Goal: Transaction & Acquisition: Purchase product/service

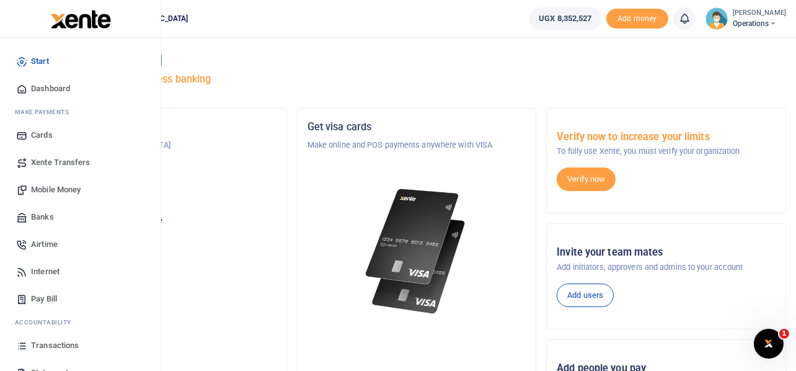
click at [61, 188] on span "Mobile Money" at bounding box center [56, 189] width 50 height 12
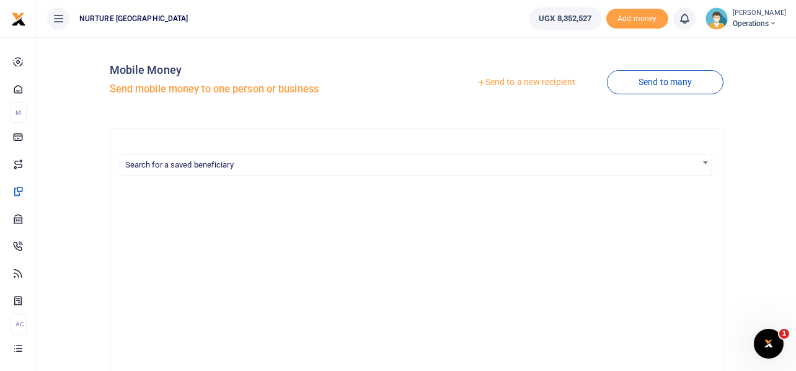
click at [536, 83] on link "Send to a new recipient" at bounding box center [526, 82] width 162 height 22
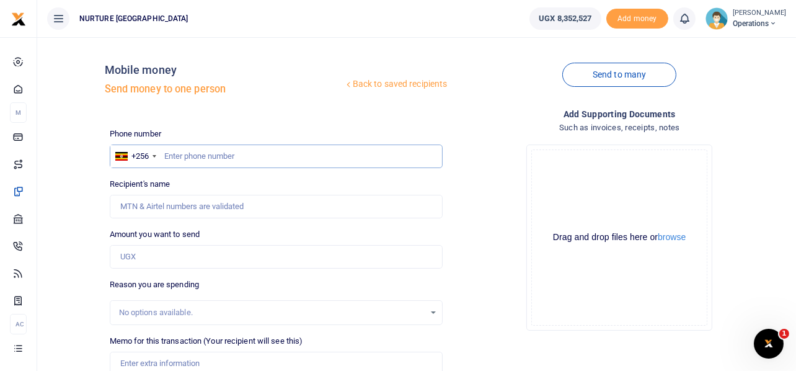
click at [241, 156] on input "text" at bounding box center [276, 156] width 333 height 24
type input "759205244"
click at [139, 255] on input "Amount you want to send" at bounding box center [276, 257] width 333 height 24
type input "Arafat Ssebaggala"
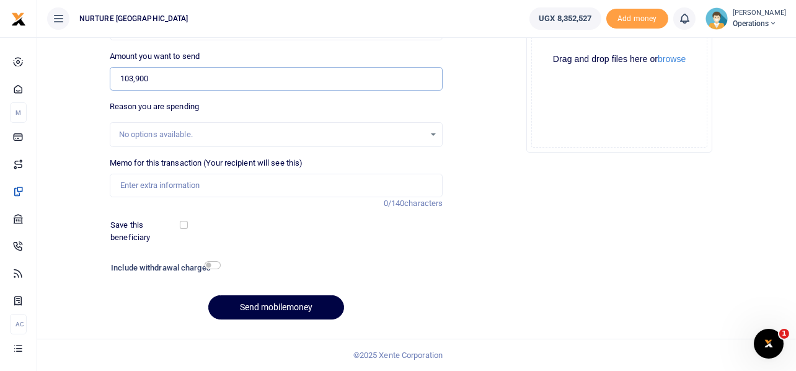
type input "103,900"
click at [208, 184] on input "Memo for this transaction (Your recipient will see this)" at bounding box center [276, 185] width 333 height 24
click at [253, 181] on input "Payment for preparation of a booking urban" at bounding box center [276, 185] width 333 height 24
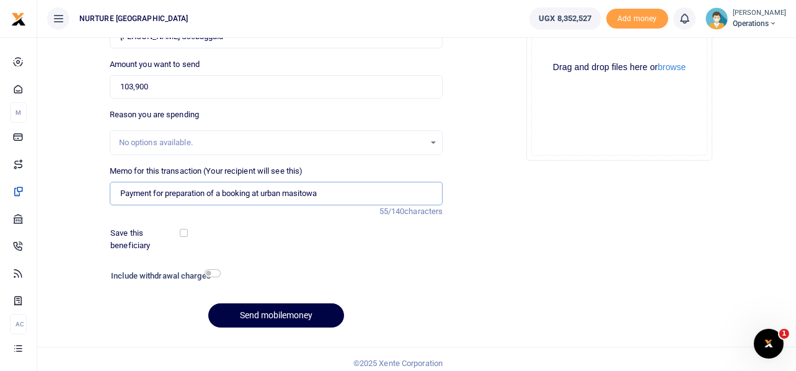
scroll to position [169, 0]
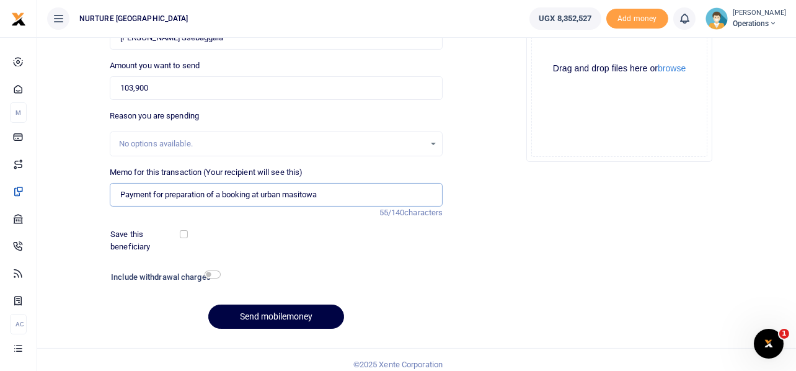
click at [335, 193] on input "Payment for preparation of a booking at urban masitowa" at bounding box center [276, 195] width 333 height 24
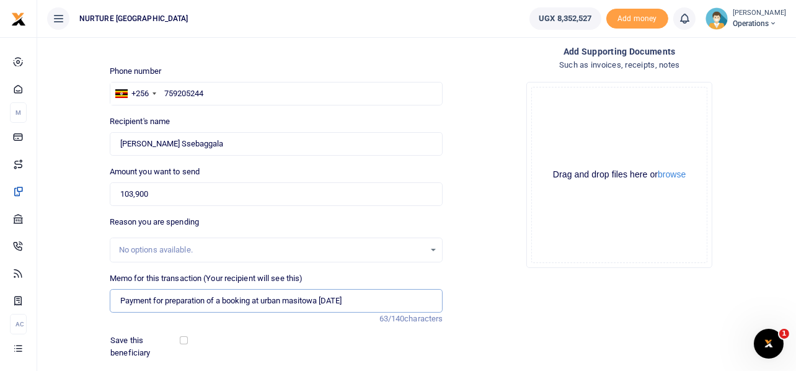
scroll to position [178, 0]
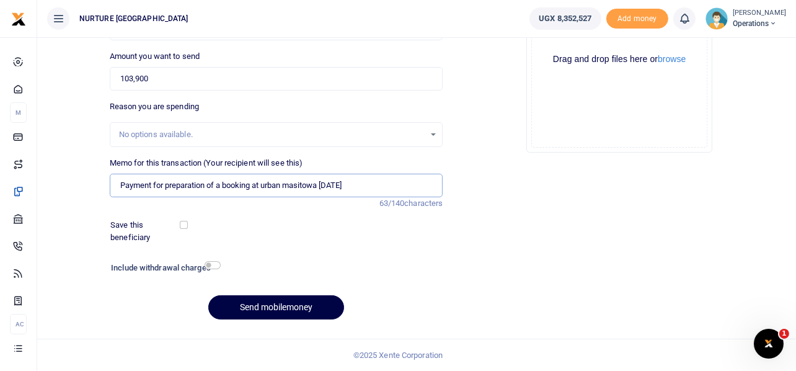
type input "Payment for preparation of a booking at urban masitowa Aug 2025"
click at [213, 264] on input "checkbox" at bounding box center [212, 265] width 16 height 8
checkbox input "true"
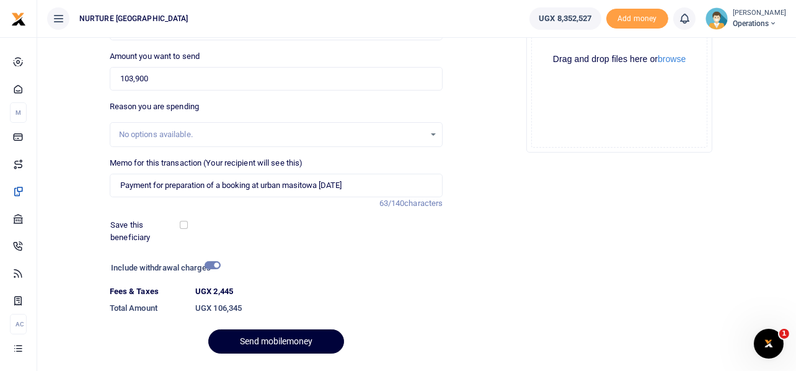
click at [281, 338] on button "Send mobilemoney" at bounding box center [276, 341] width 136 height 24
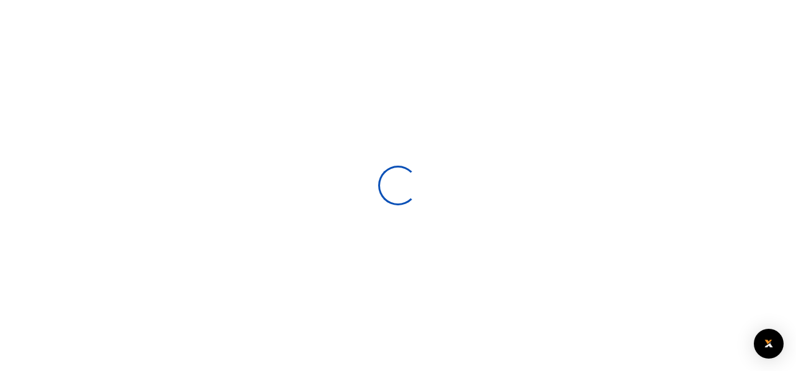
select select
